Goal: Information Seeking & Learning: Learn about a topic

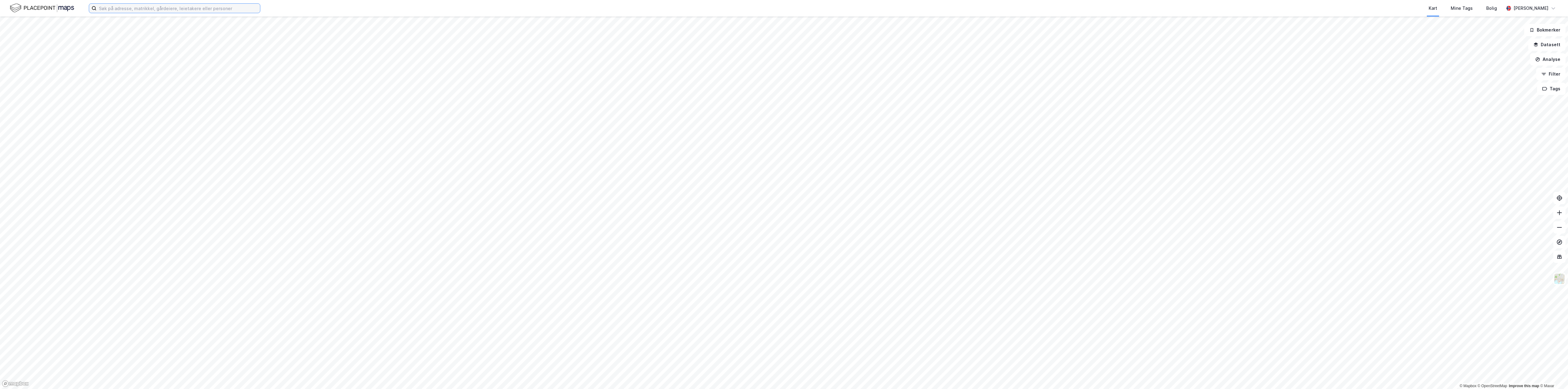
click at [196, 6] on input at bounding box center [178, 9] width 164 height 9
paste input "Svn 8 as"
type input "Svn 8 as"
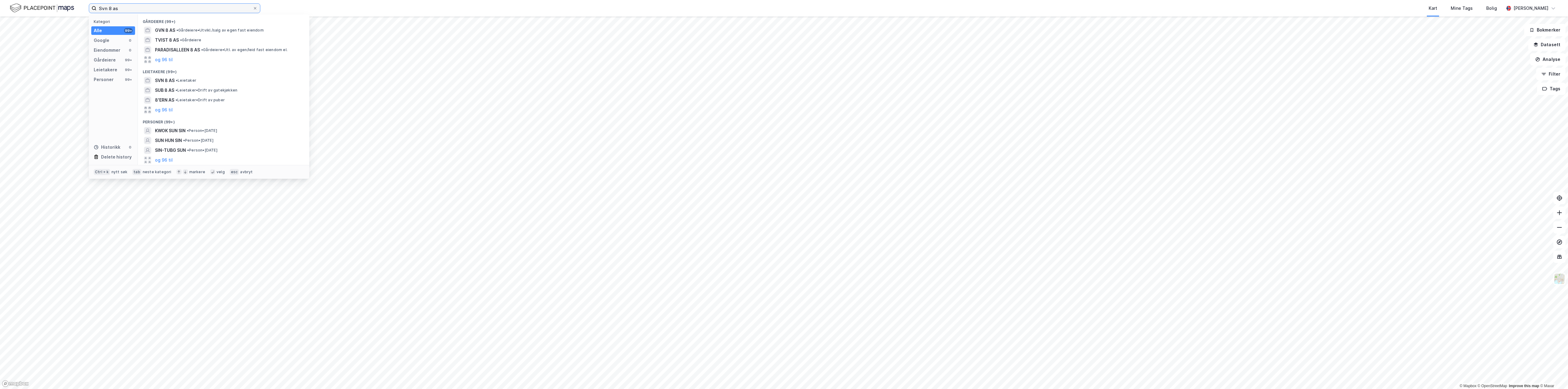
drag, startPoint x: 121, startPoint y: 9, endPoint x: 90, endPoint y: 10, distance: 31.0
click at [90, 10] on label "Svn 8 as" at bounding box center [174, 8] width 172 height 10
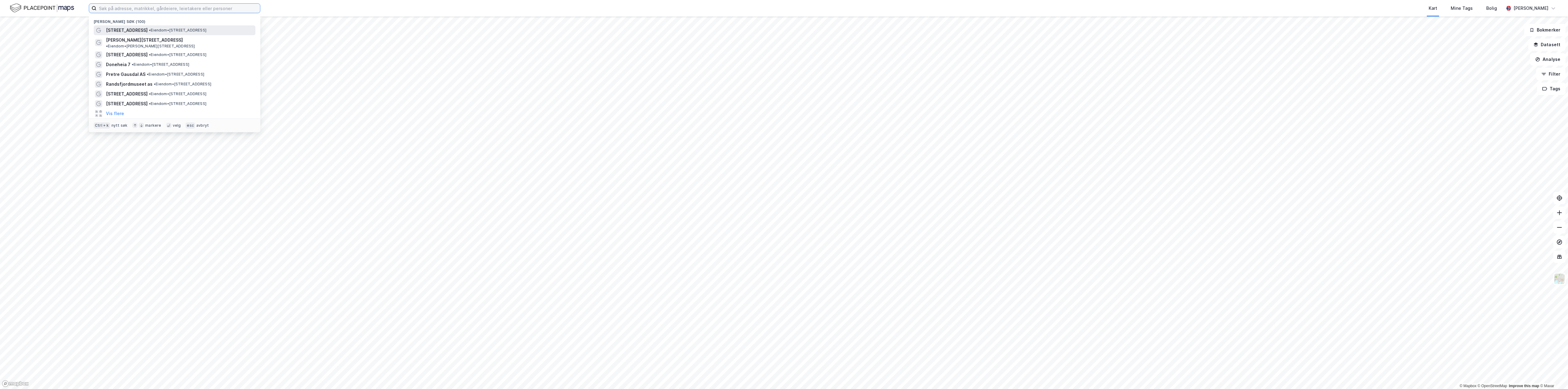
paste input "[STREET_ADDRESS]"
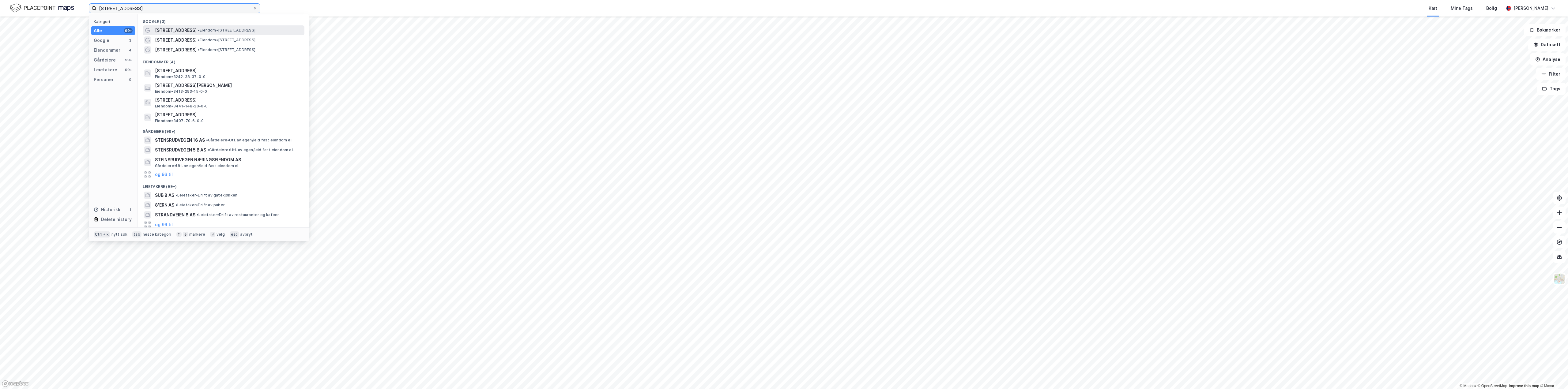
type input "[STREET_ADDRESS]"
click at [242, 30] on span "• Eiendom • [STREET_ADDRESS]" at bounding box center [227, 30] width 57 height 5
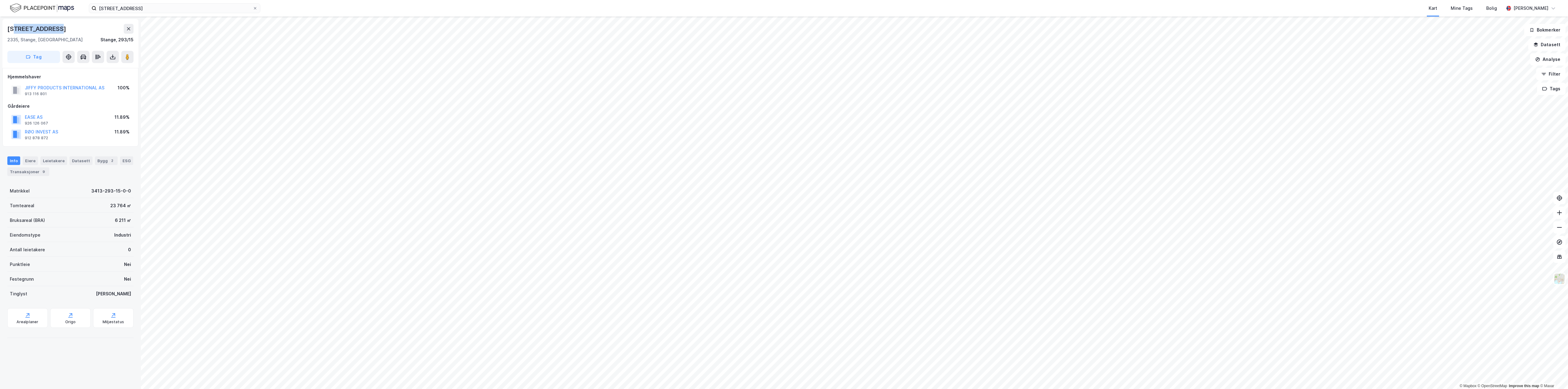
drag, startPoint x: 66, startPoint y: 30, endPoint x: 13, endPoint y: 28, distance: 53.0
click at [13, 28] on div "[STREET_ADDRESS]" at bounding box center [70, 29] width 126 height 10
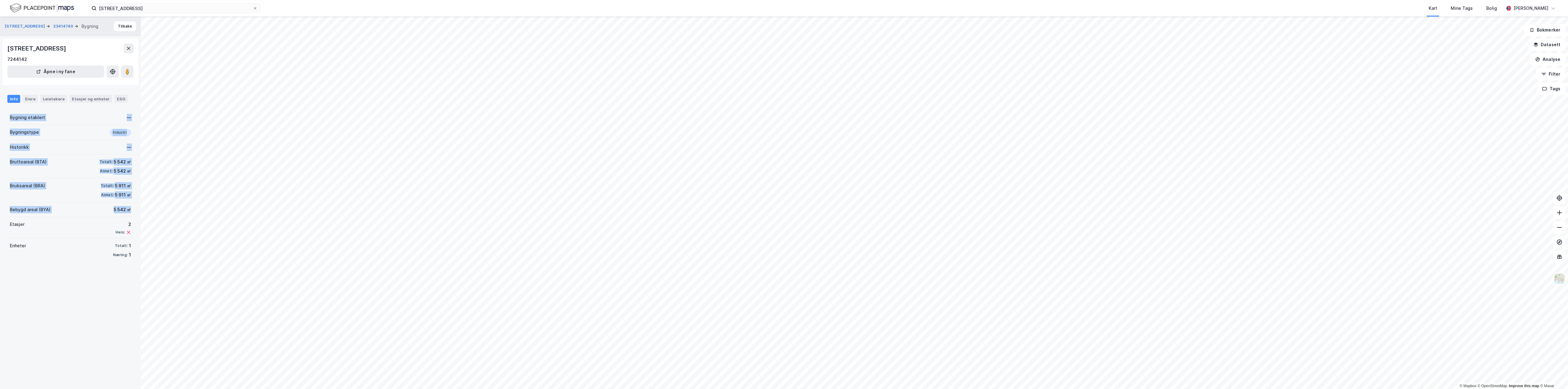
drag, startPoint x: 129, startPoint y: 213, endPoint x: 16, endPoint y: 116, distance: 148.9
click at [10, 116] on div "Stensrudvegen 8 23414740 Bygning Tilbake [STREET_ADDRESS] fane Info Eiere Leiet…" at bounding box center [70, 203] width 141 height 373
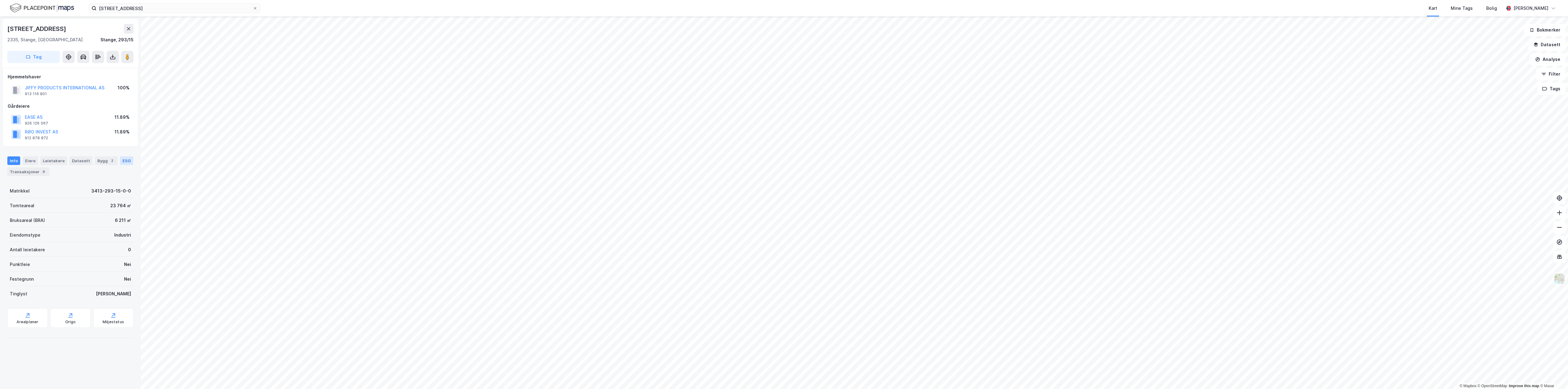
click at [120, 162] on div "ESG" at bounding box center [127, 160] width 13 height 9
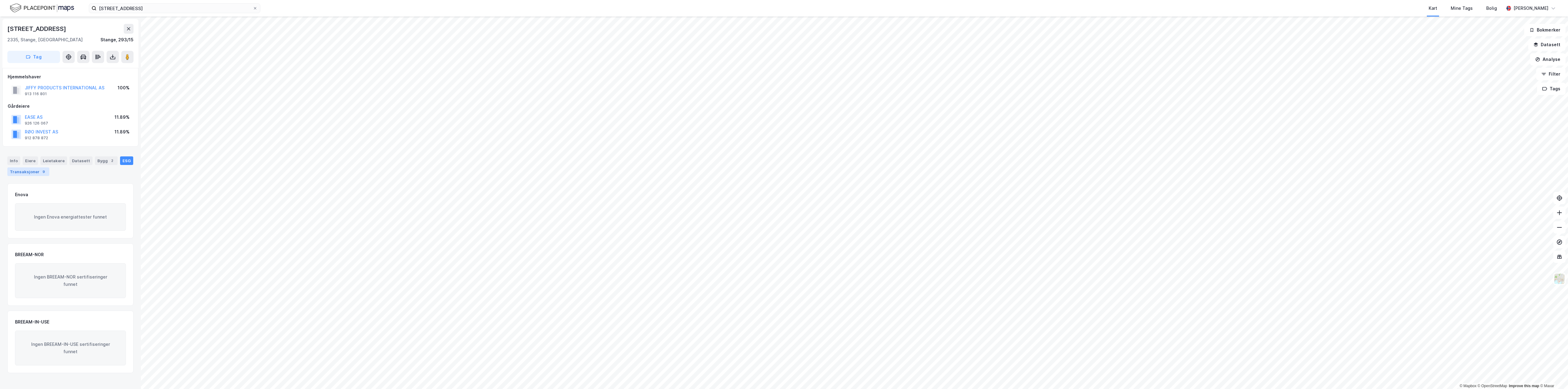
click at [29, 174] on div "Transaksjoner 9" at bounding box center [28, 172] width 42 height 9
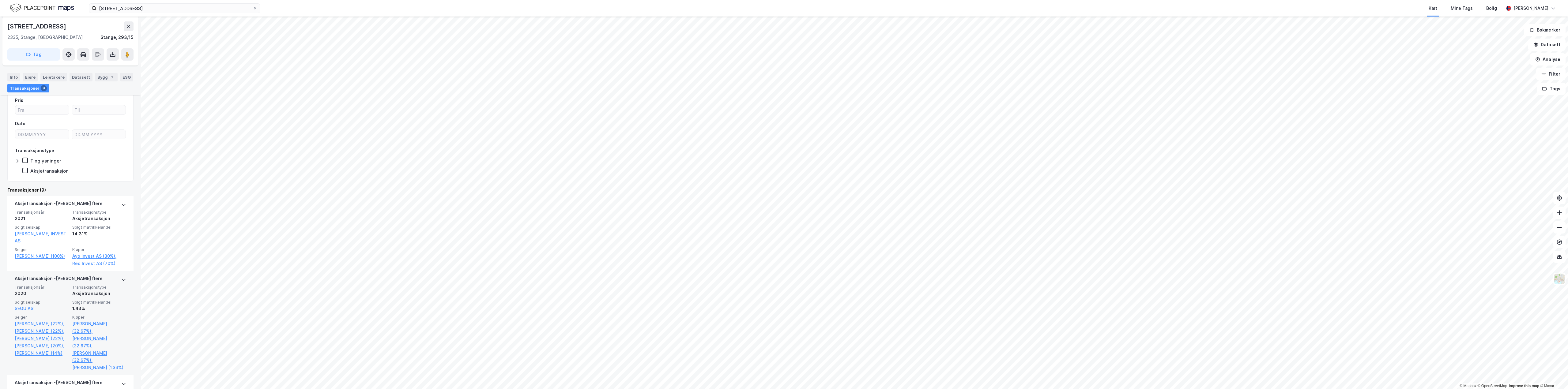
scroll to position [123, 0]
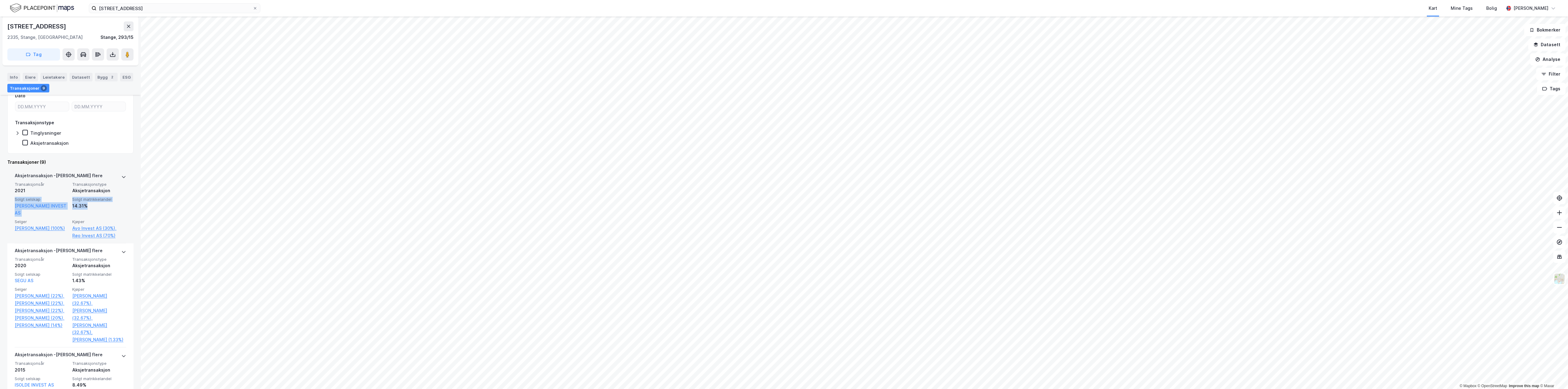
drag, startPoint x: 87, startPoint y: 204, endPoint x: 13, endPoint y: 200, distance: 74.1
click at [13, 200] on div "Aksjetransaksjon - Gjelder flere Transaksjonsår 2021 Transaksjonstype Aksjetran…" at bounding box center [70, 206] width 126 height 75
click at [103, 205] on div "14.31%" at bounding box center [99, 206] width 54 height 7
drag, startPoint x: 103, startPoint y: 205, endPoint x: 12, endPoint y: 175, distance: 95.8
click at [12, 175] on div "Aksjetransaksjon - Gjelder flere Transaksjonsår 2021 Transaksjonstype Aksjetran…" at bounding box center [70, 206] width 126 height 75
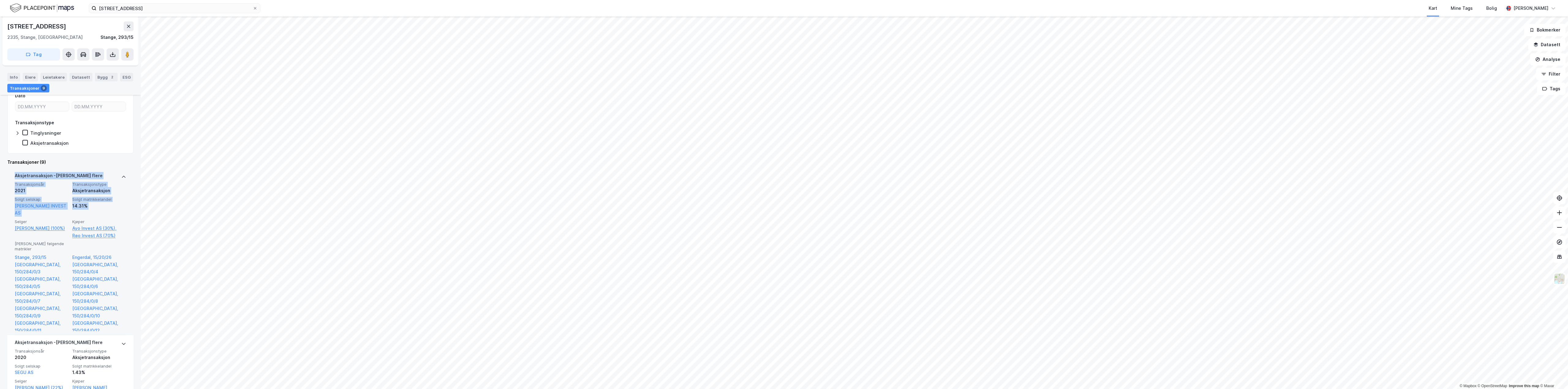
click at [96, 206] on div "14.31%" at bounding box center [99, 206] width 54 height 7
click at [103, 206] on div "14.31%" at bounding box center [99, 206] width 54 height 7
drag, startPoint x: 103, startPoint y: 206, endPoint x: 9, endPoint y: 175, distance: 99.0
click at [7, 175] on div "Stensrudvegen 8 2335, Stange, Innlandet Stange, 293/15 Tag Hjemmelshaver JIFFY …" at bounding box center [70, 203] width 141 height 373
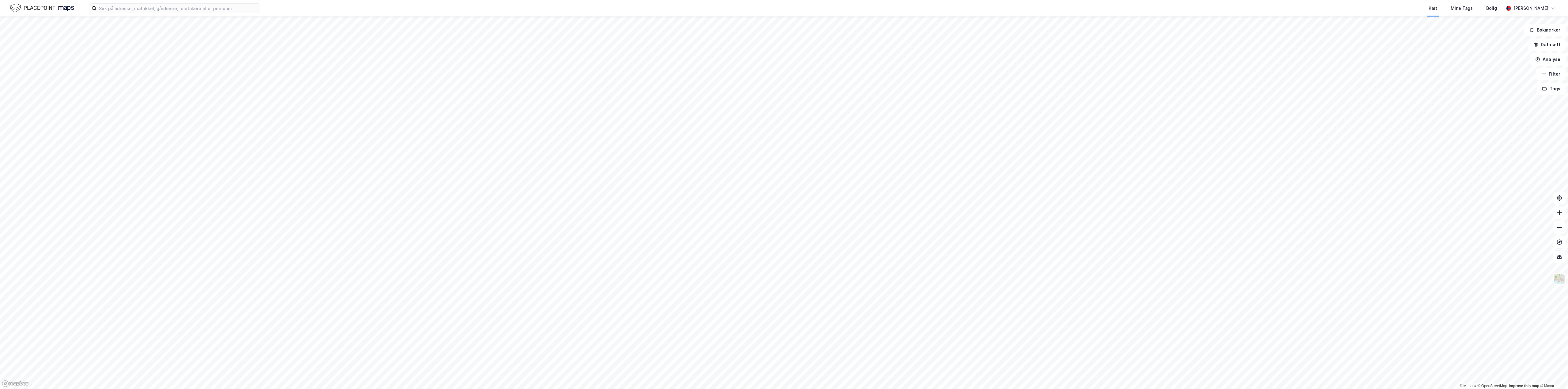
click at [173, 3] on div "Kart Mine Tags Bolig [PERSON_NAME]" at bounding box center [784, 8] width 1568 height 16
click at [172, 5] on input at bounding box center [178, 9] width 164 height 9
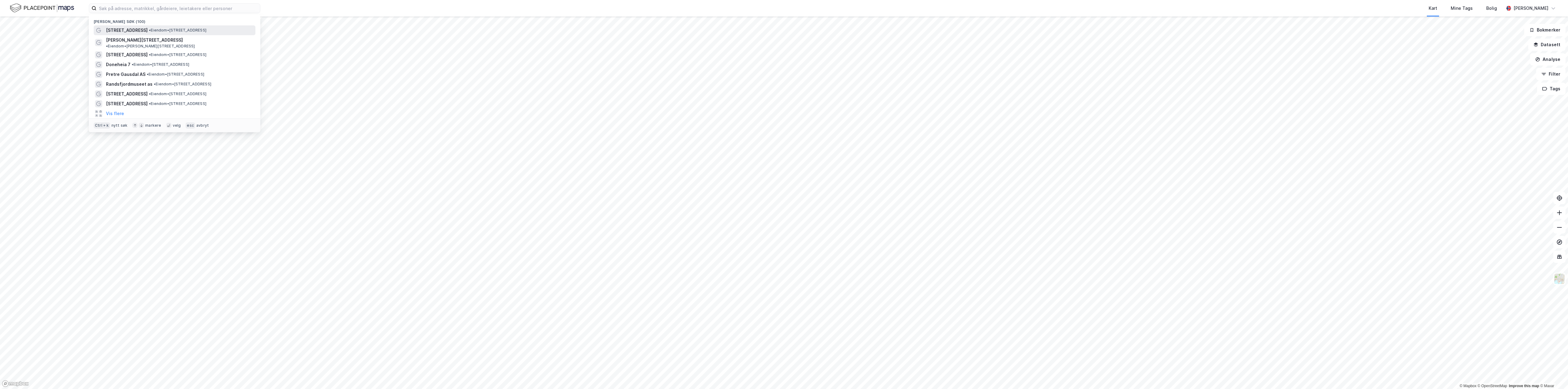
click at [149, 30] on span "• Eiendom • [STREET_ADDRESS]" at bounding box center [178, 30] width 57 height 5
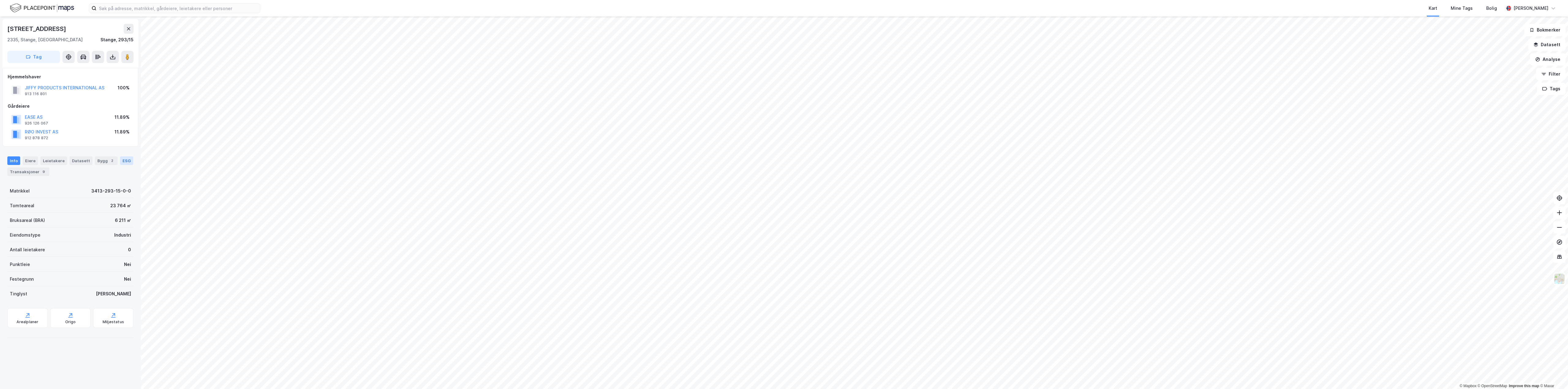
click at [123, 164] on div "ESG" at bounding box center [127, 160] width 13 height 9
